Goal: Information Seeking & Learning: Learn about a topic

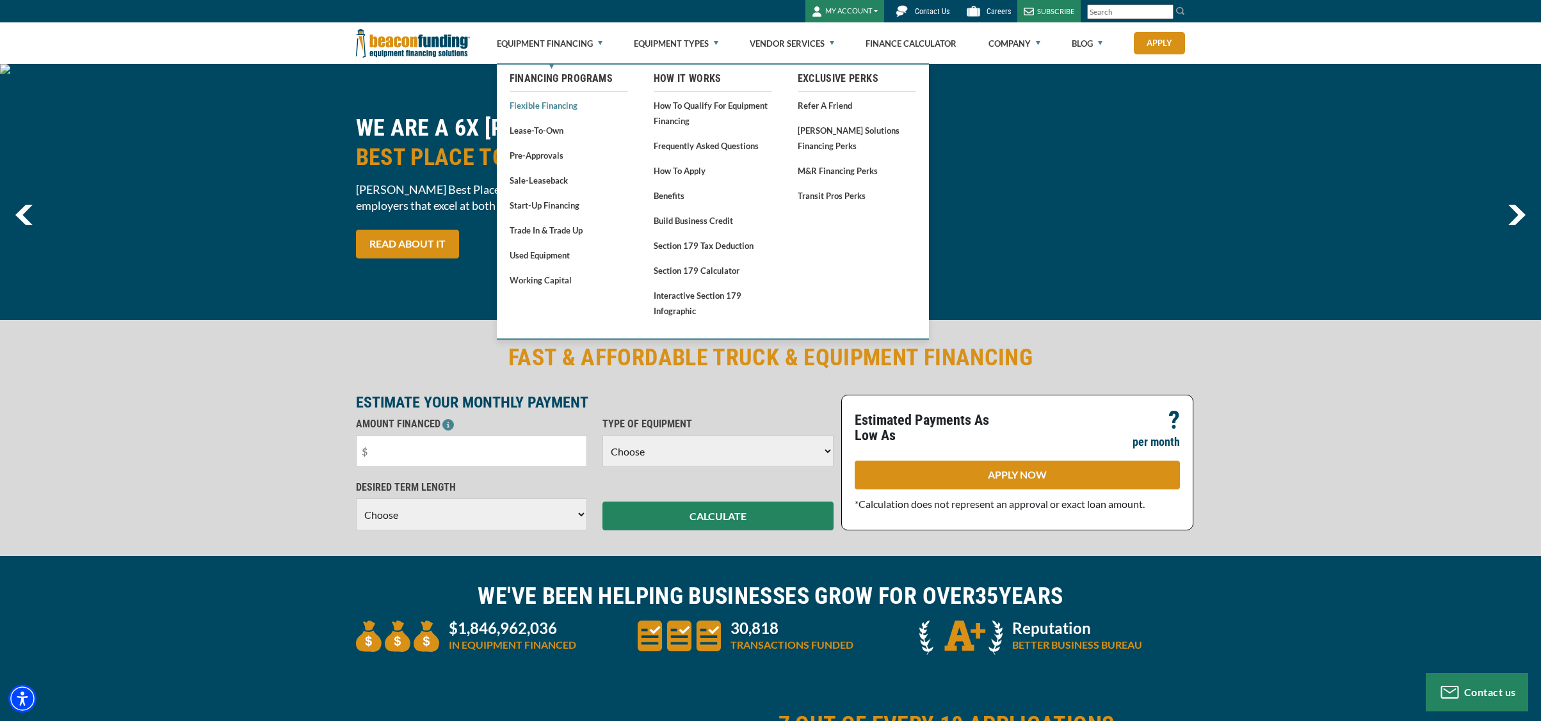
click at [546, 104] on link "Flexible Financing" at bounding box center [568, 105] width 118 height 16
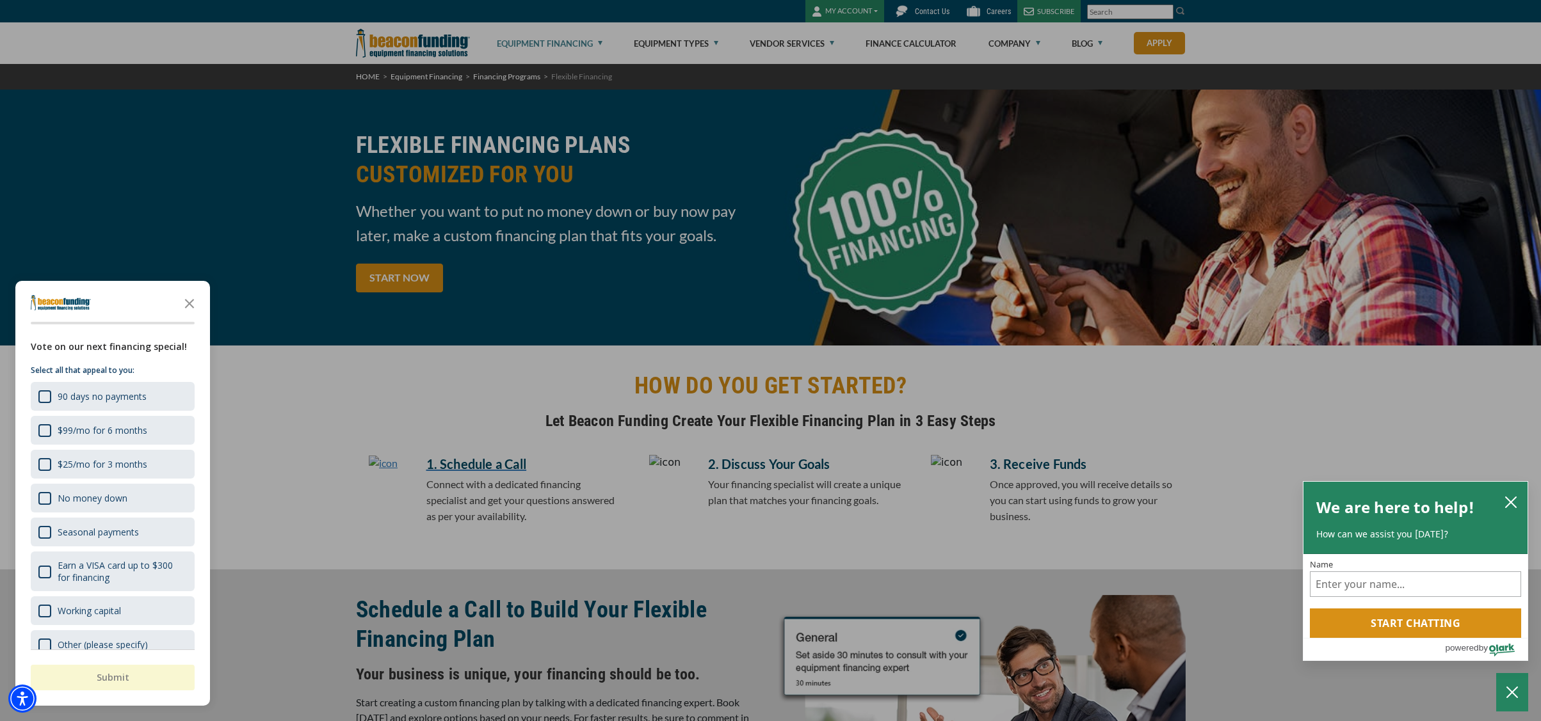
drag, startPoint x: 190, startPoint y: 305, endPoint x: 213, endPoint y: 289, distance: 28.1
click at [190, 305] on polygon "Close the survey" at bounding box center [190, 304] width 10 height 10
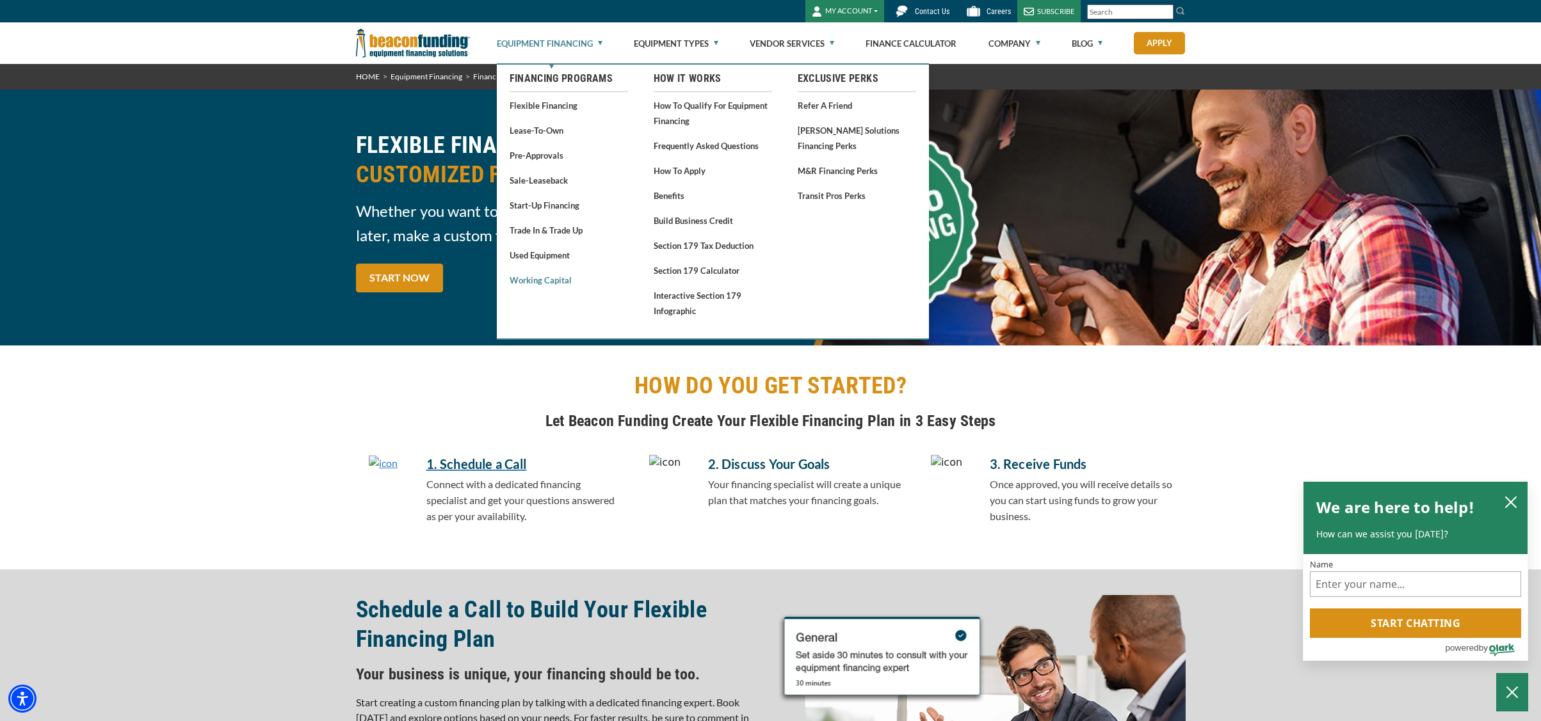
click at [545, 278] on link "Working Capital" at bounding box center [568, 280] width 118 height 16
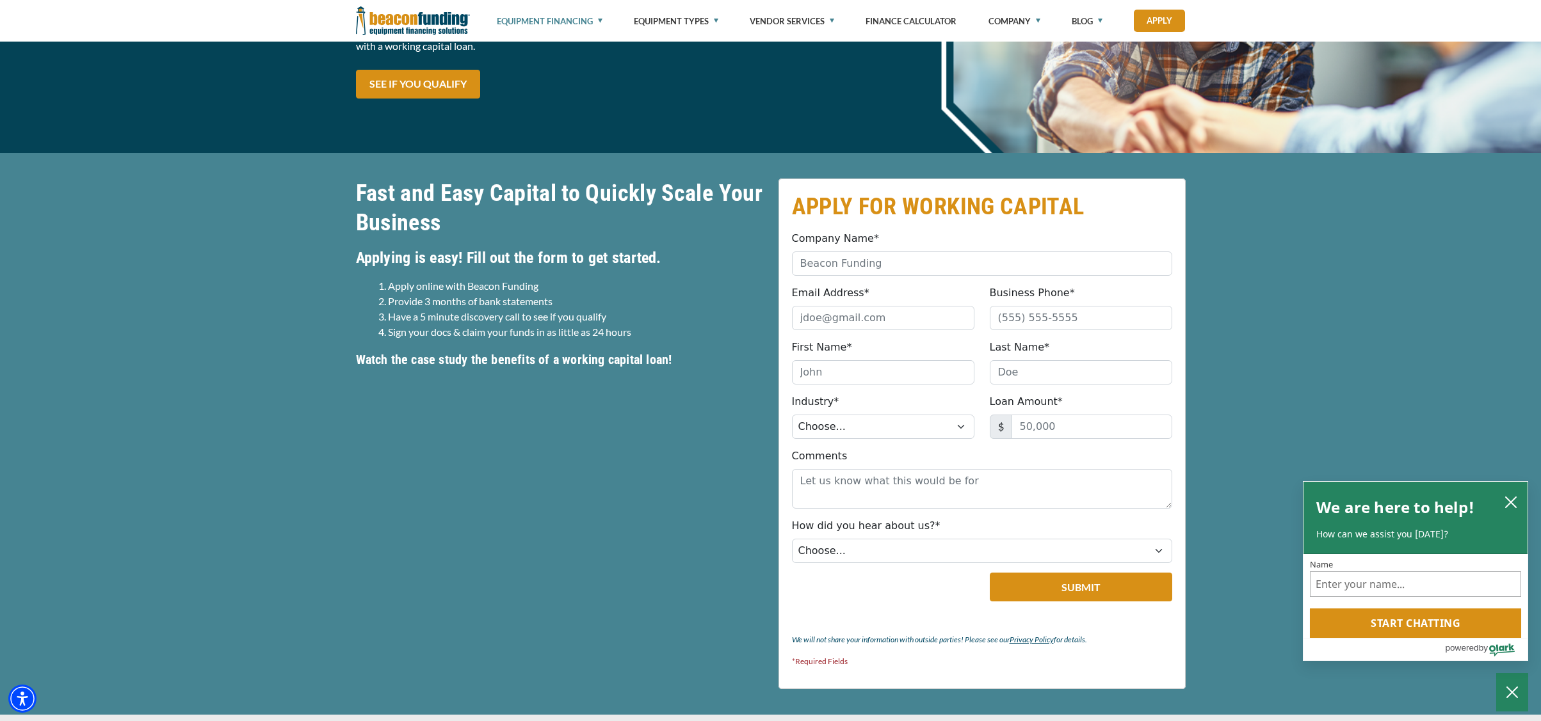
scroll to position [253, 0]
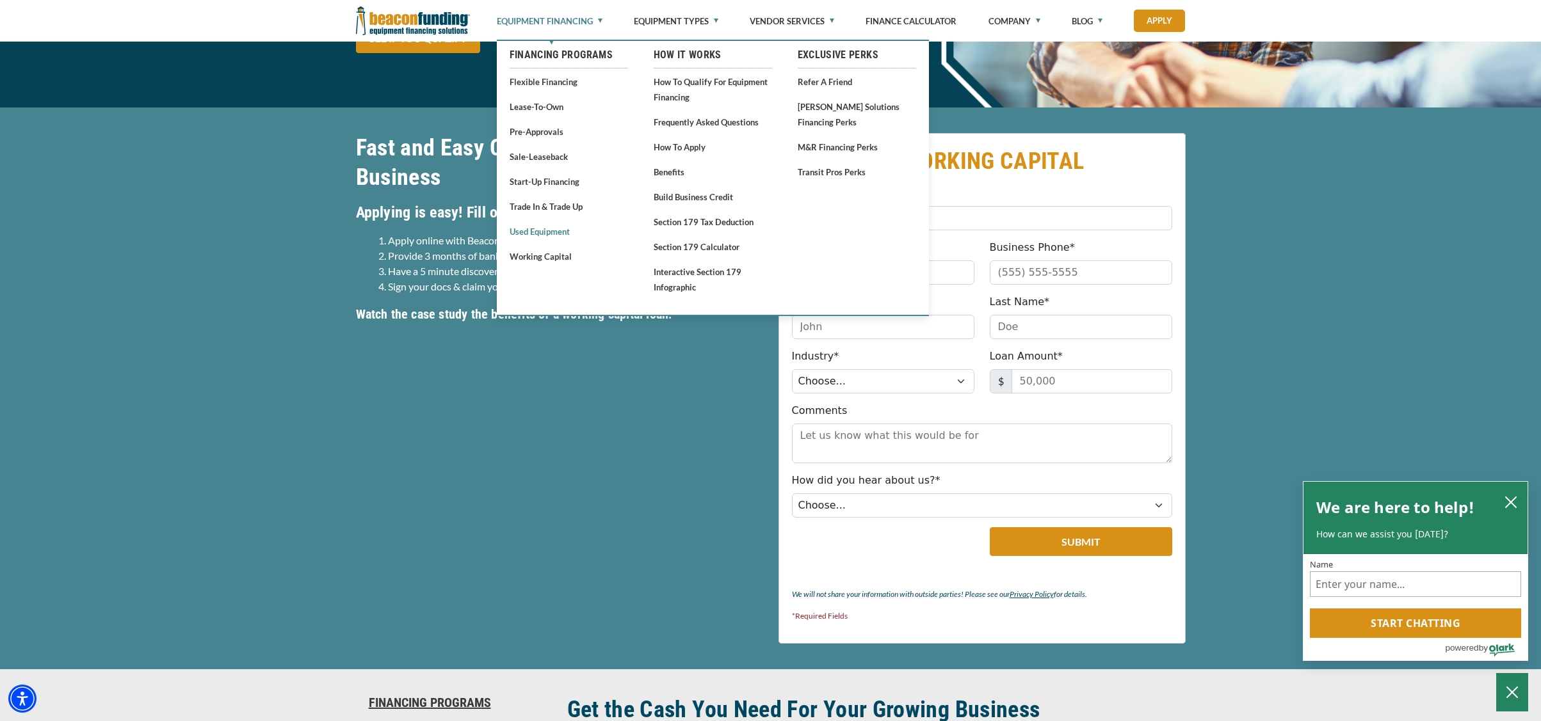
click at [552, 228] on link "Used Equipment" at bounding box center [568, 231] width 118 height 16
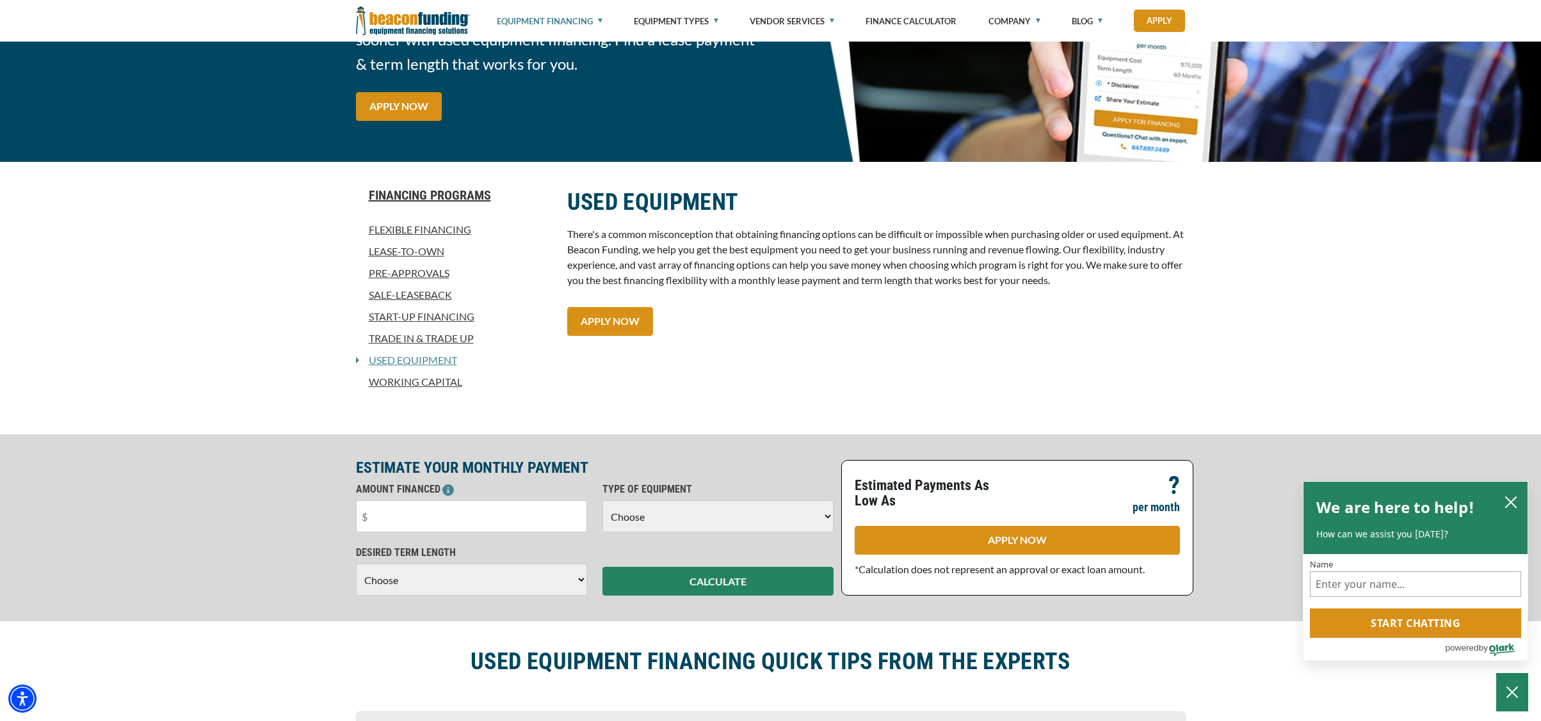
scroll to position [184, 0]
